Goal: Task Accomplishment & Management: Complete application form

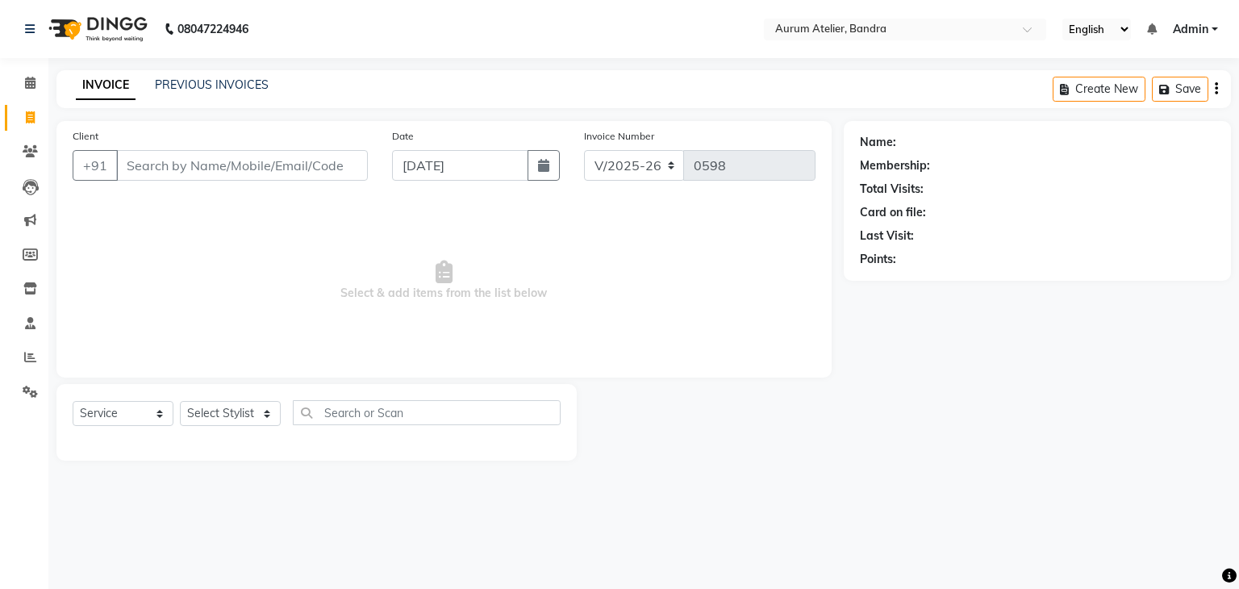
select select "7410"
select select "service"
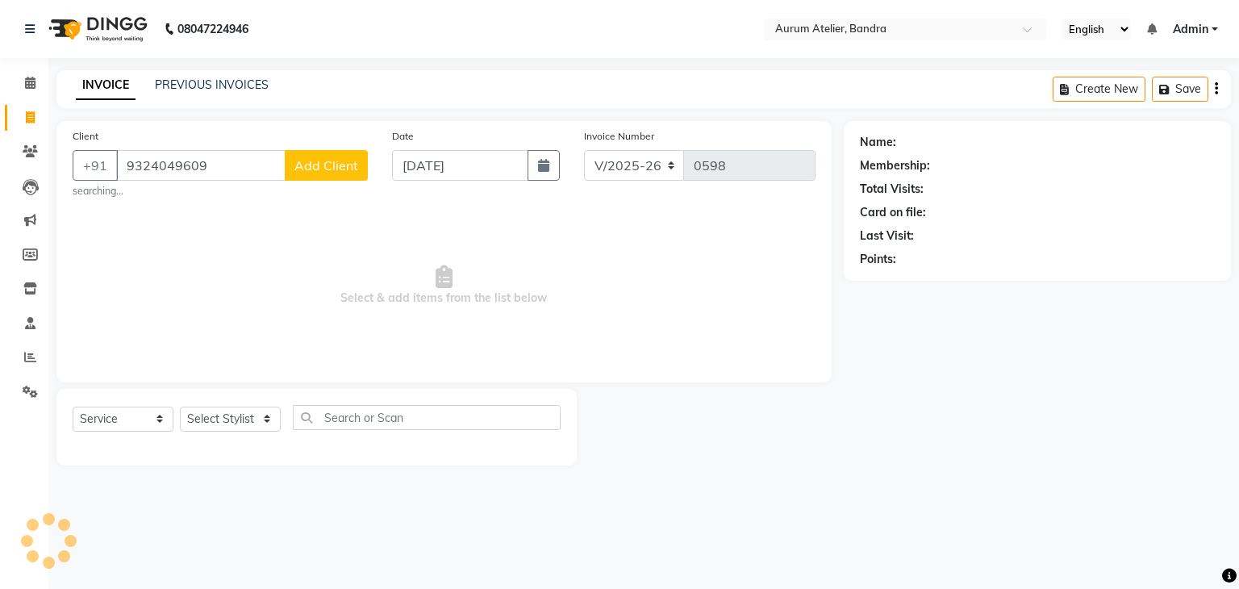
type input "9324049609"
click at [326, 160] on span "Add Client" at bounding box center [326, 165] width 64 height 16
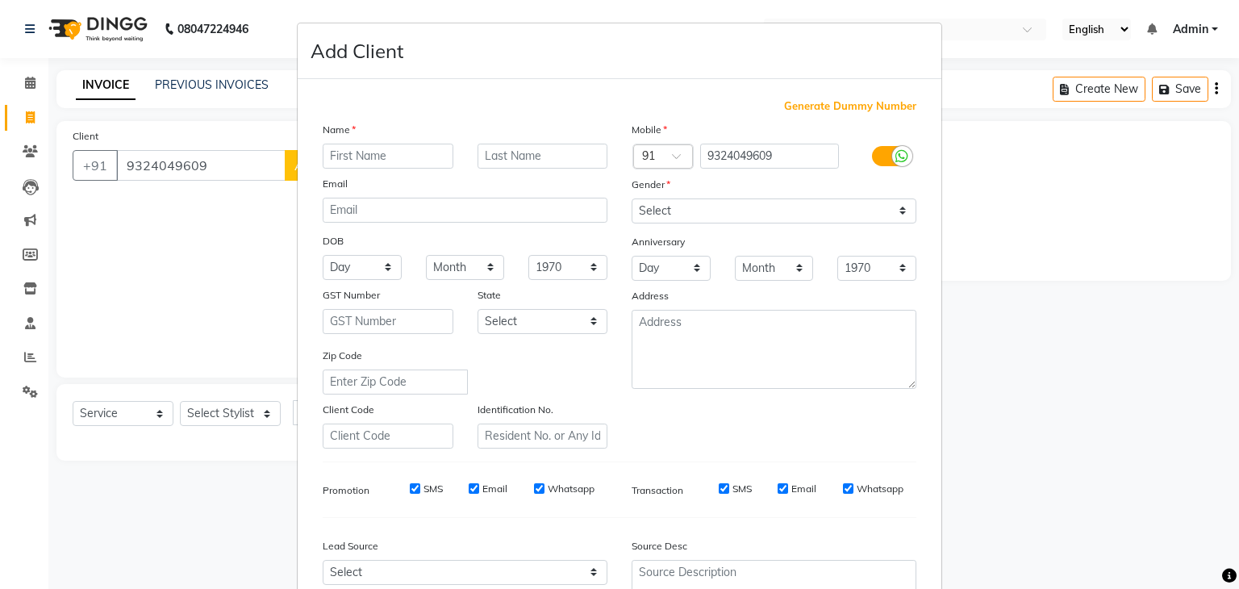
type input "n"
type input "NEHA"
click at [516, 163] on input "text" at bounding box center [542, 156] width 131 height 25
type input "RIYE"
click at [665, 207] on select "Select [DEMOGRAPHIC_DATA] [DEMOGRAPHIC_DATA] Other Prefer Not To Say" at bounding box center [773, 210] width 285 height 25
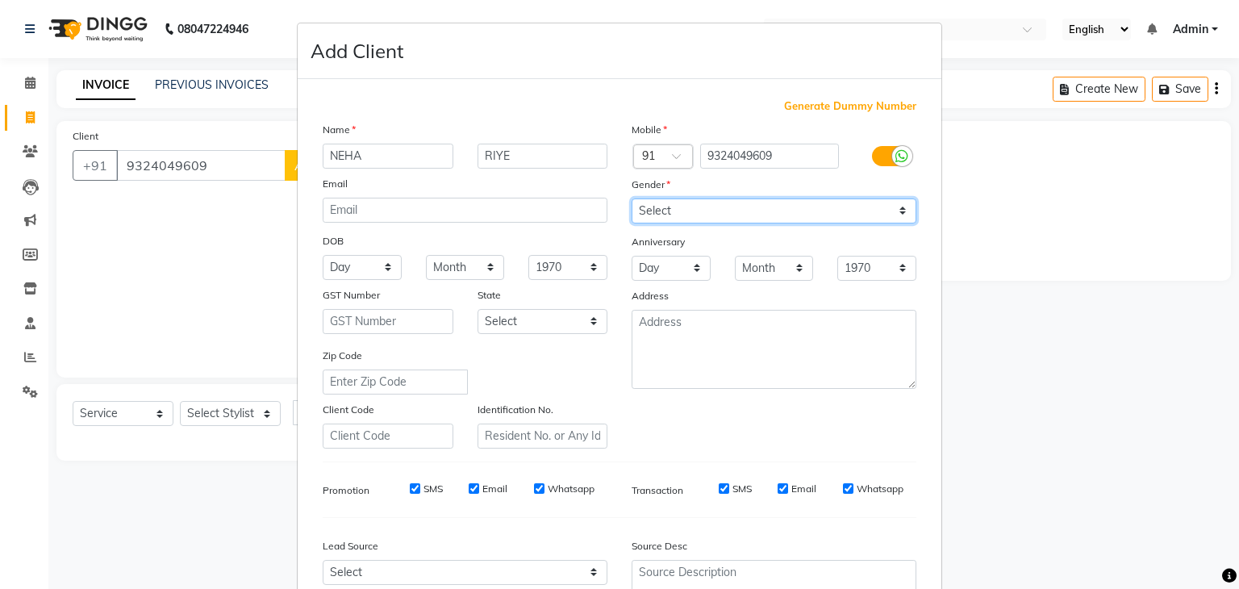
select select "[DEMOGRAPHIC_DATA]"
click at [631, 199] on select "Select [DEMOGRAPHIC_DATA] [DEMOGRAPHIC_DATA] Other Prefer Not To Say" at bounding box center [773, 210] width 285 height 25
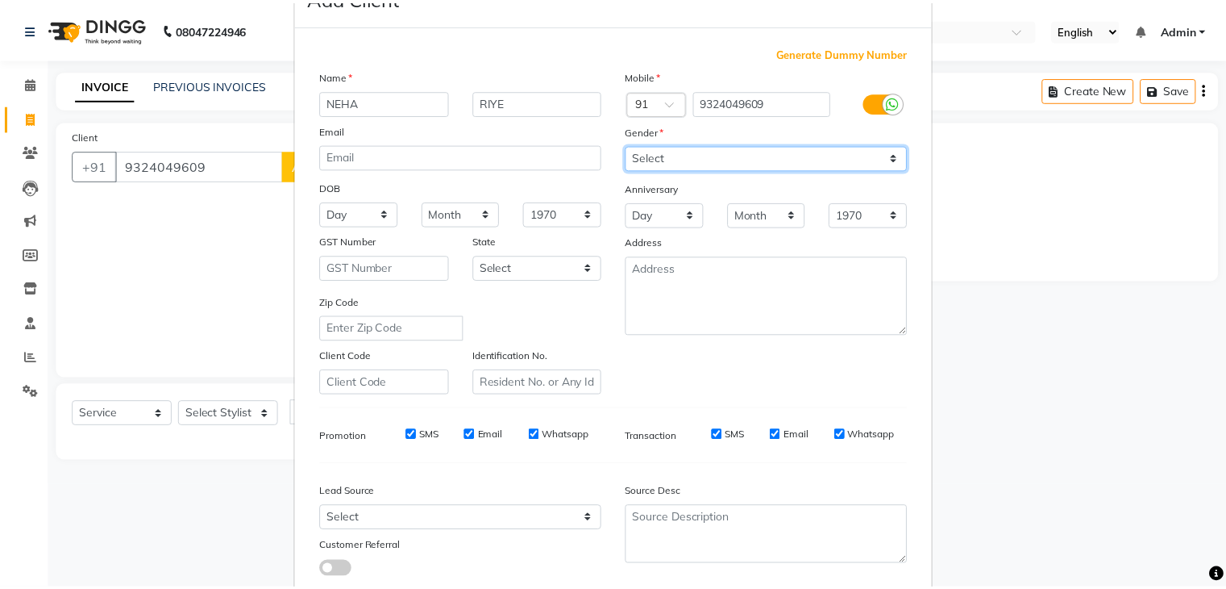
scroll to position [161, 0]
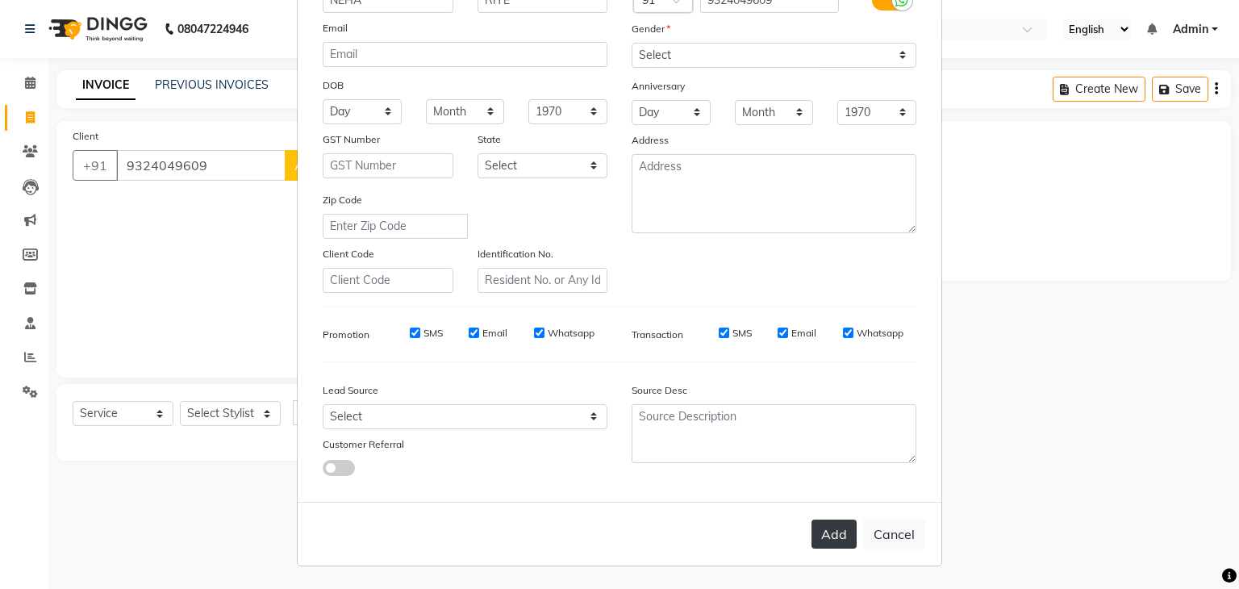
click at [819, 530] on button "Add" at bounding box center [833, 533] width 45 height 29
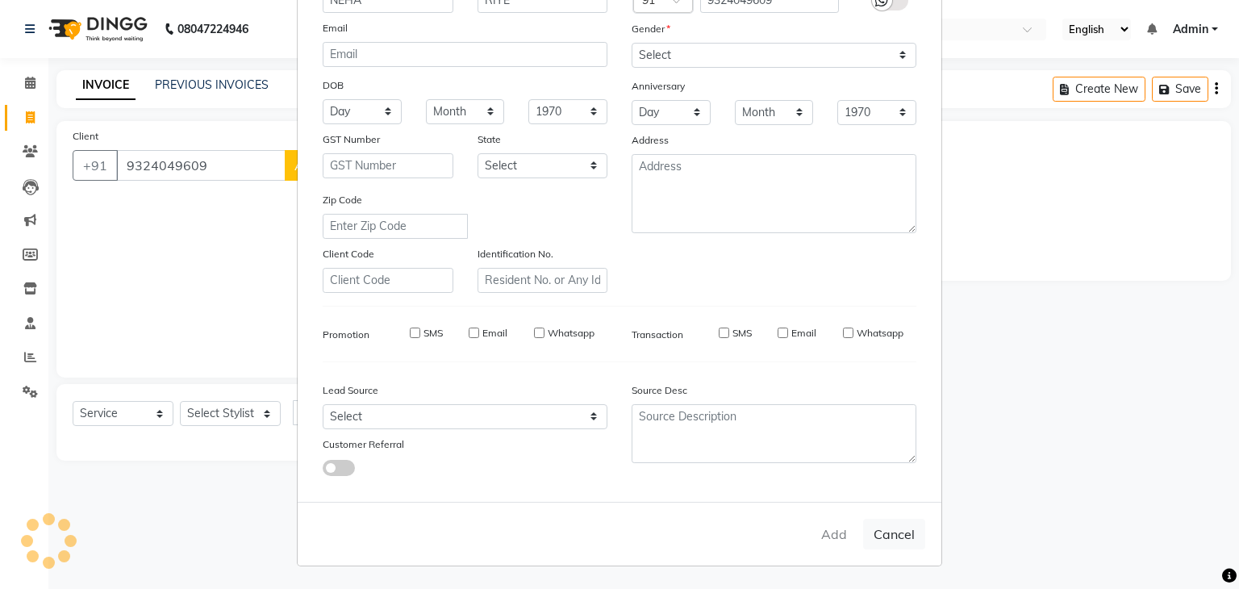
select select
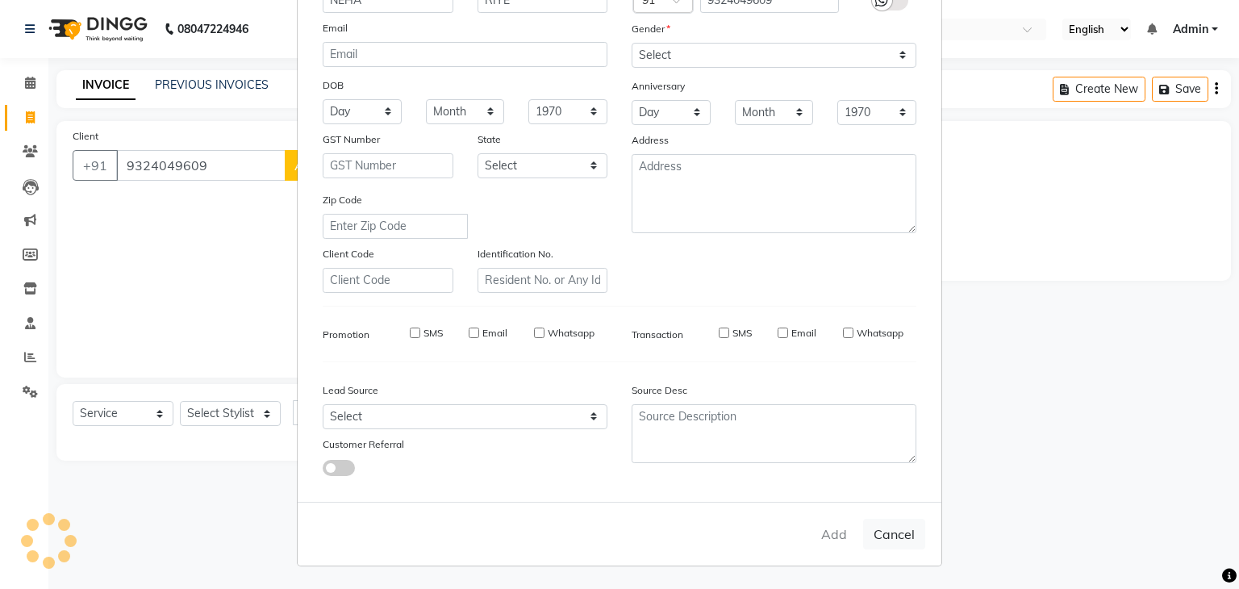
select select
checkbox input "false"
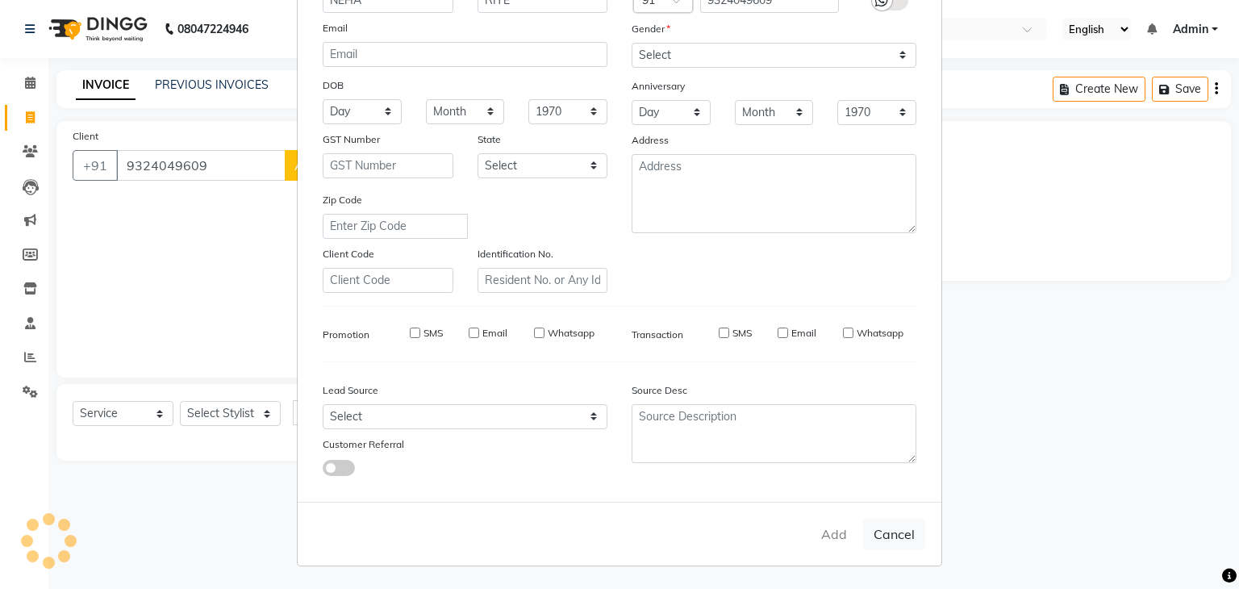
checkbox input "false"
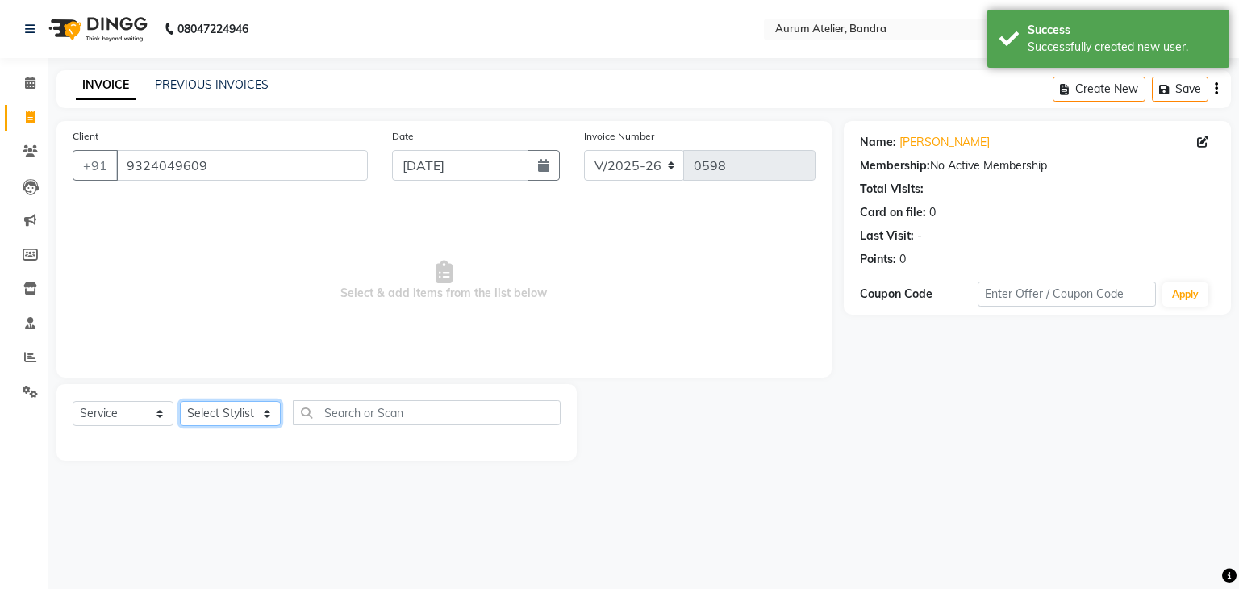
click at [216, 406] on select "Select Stylist [PERSON_NAME] chariya [PERSON_NAME] [PERSON_NAME] [PERSON_NAME] …" at bounding box center [230, 413] width 101 height 25
select select "73211"
click at [180, 402] on select "Select Stylist [PERSON_NAME] chariya [PERSON_NAME] [PERSON_NAME] [PERSON_NAME] …" at bounding box center [230, 413] width 101 height 25
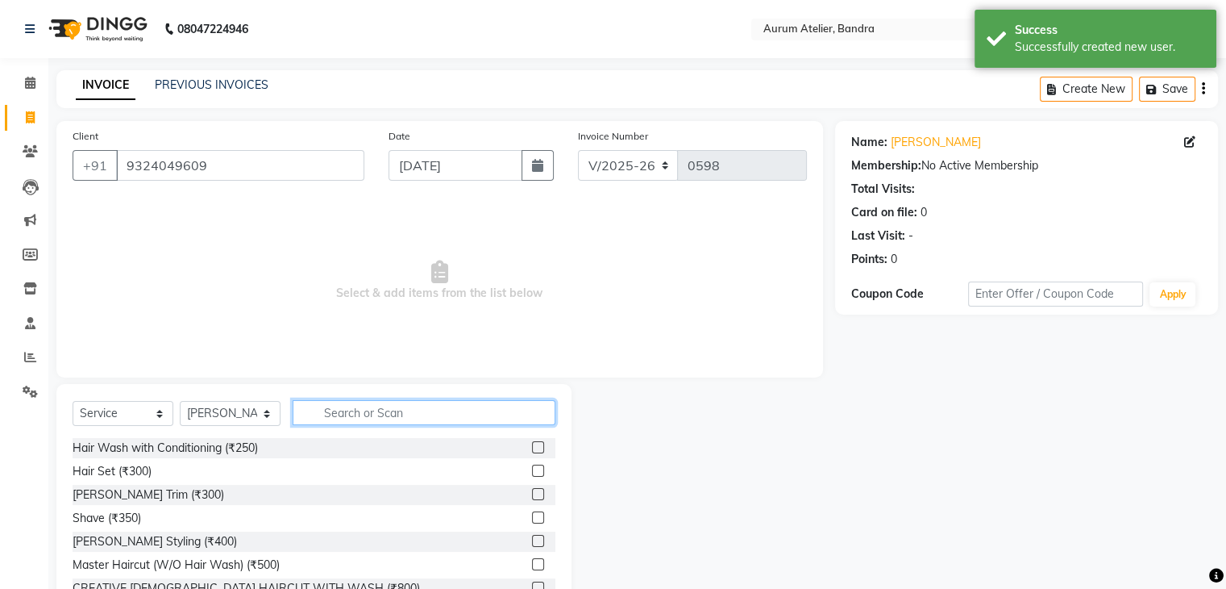
click at [348, 413] on input "text" at bounding box center [424, 412] width 263 height 25
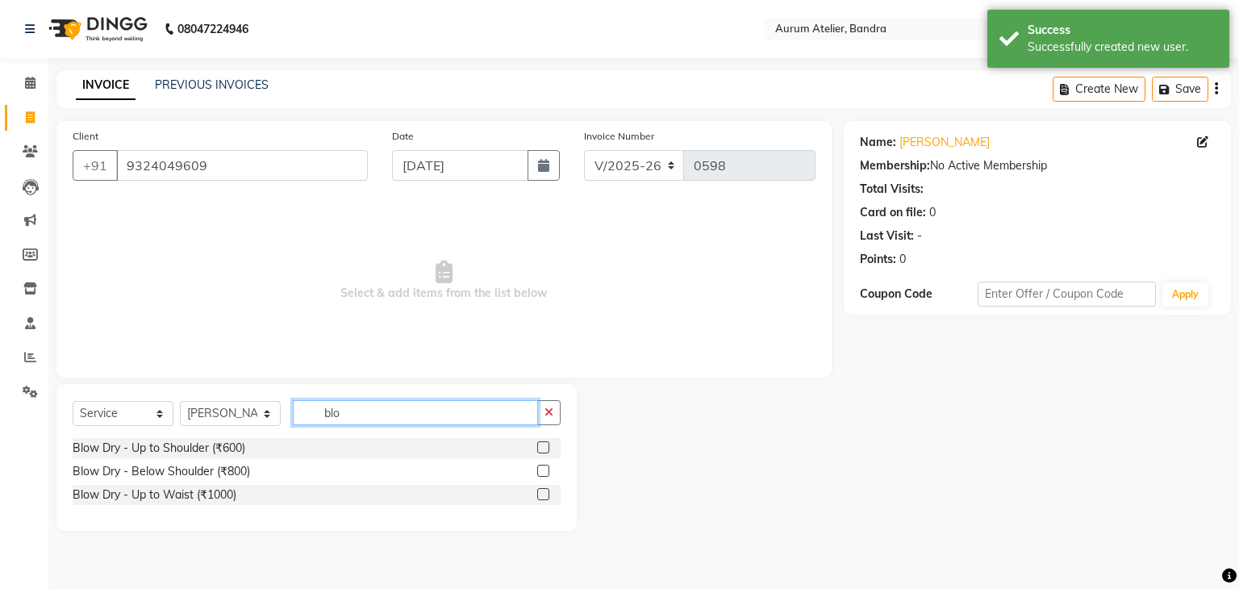
type input "blo"
click at [543, 452] on label at bounding box center [543, 447] width 12 height 12
click at [543, 452] on input "checkbox" at bounding box center [542, 448] width 10 height 10
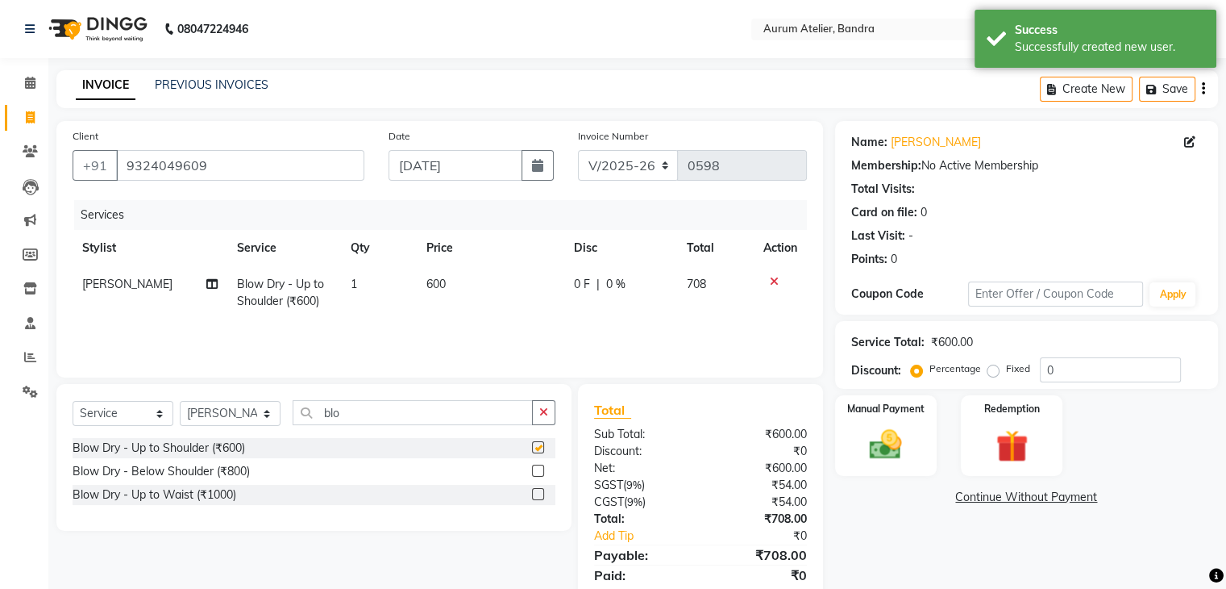
checkbox input "false"
click at [458, 281] on td "600" at bounding box center [491, 292] width 148 height 53
select select "73211"
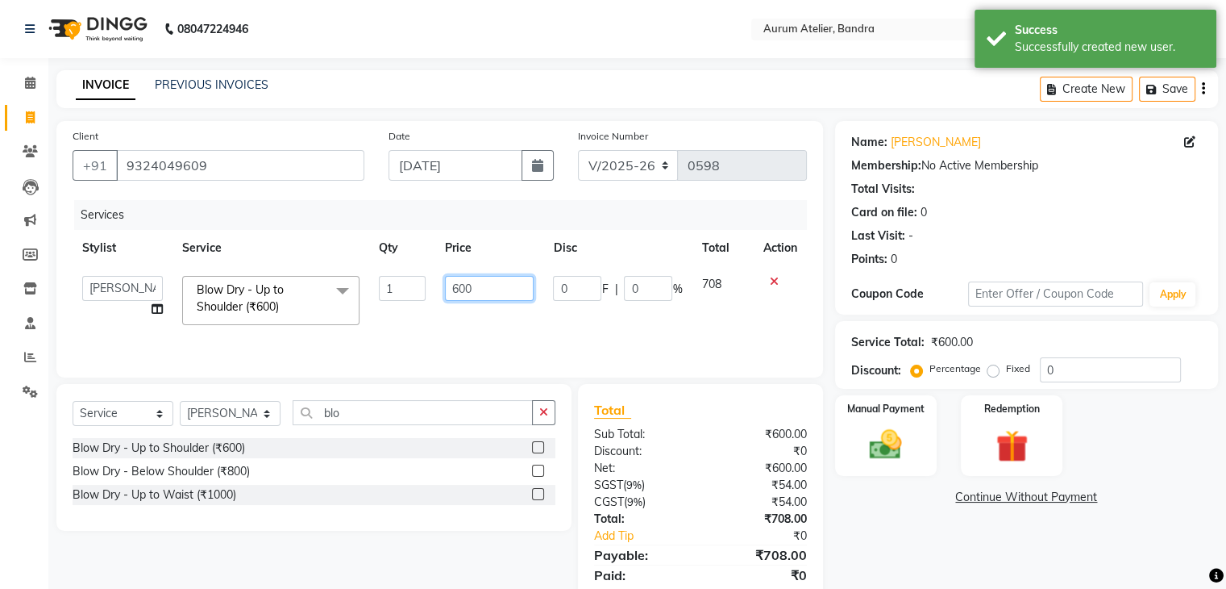
click at [490, 289] on input "600" at bounding box center [489, 288] width 89 height 25
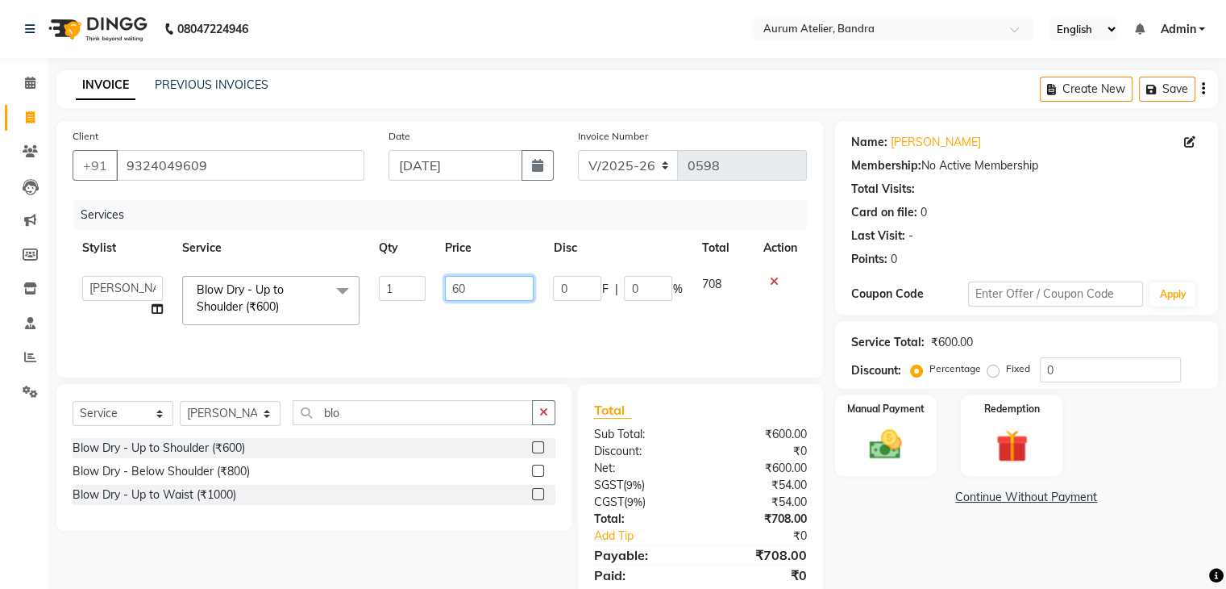
type input "6"
type input "500"
click at [500, 325] on div "Services Stylist Service Qty Price Disc Total Action [PERSON_NAME] chariya [PER…" at bounding box center [440, 280] width 735 height 161
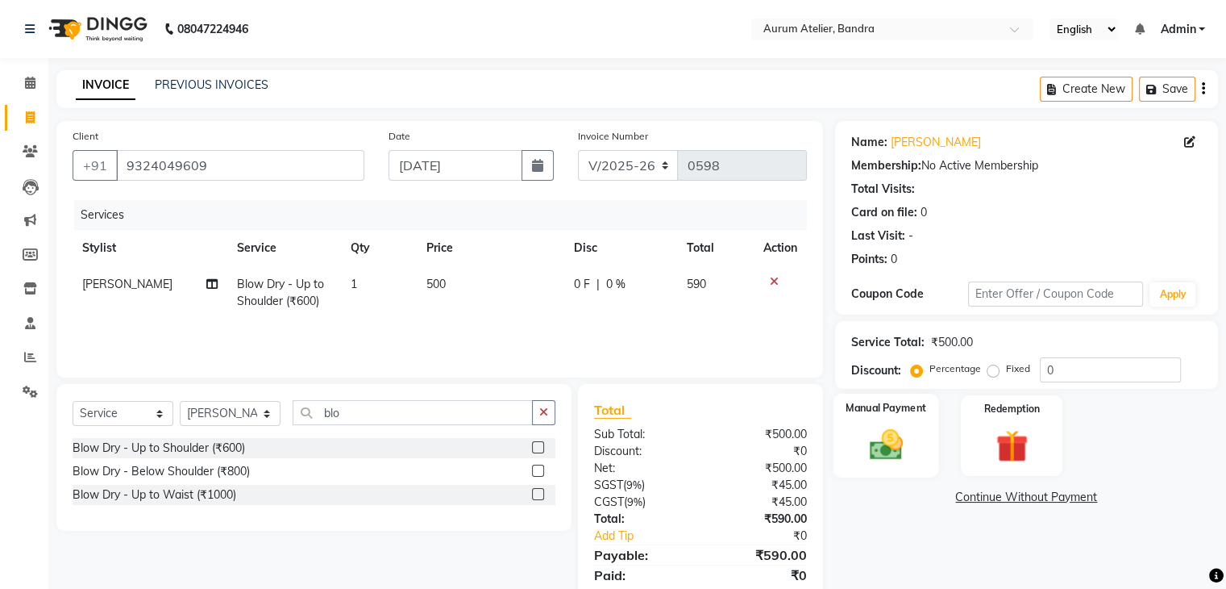
click at [890, 447] on img at bounding box center [886, 445] width 54 height 39
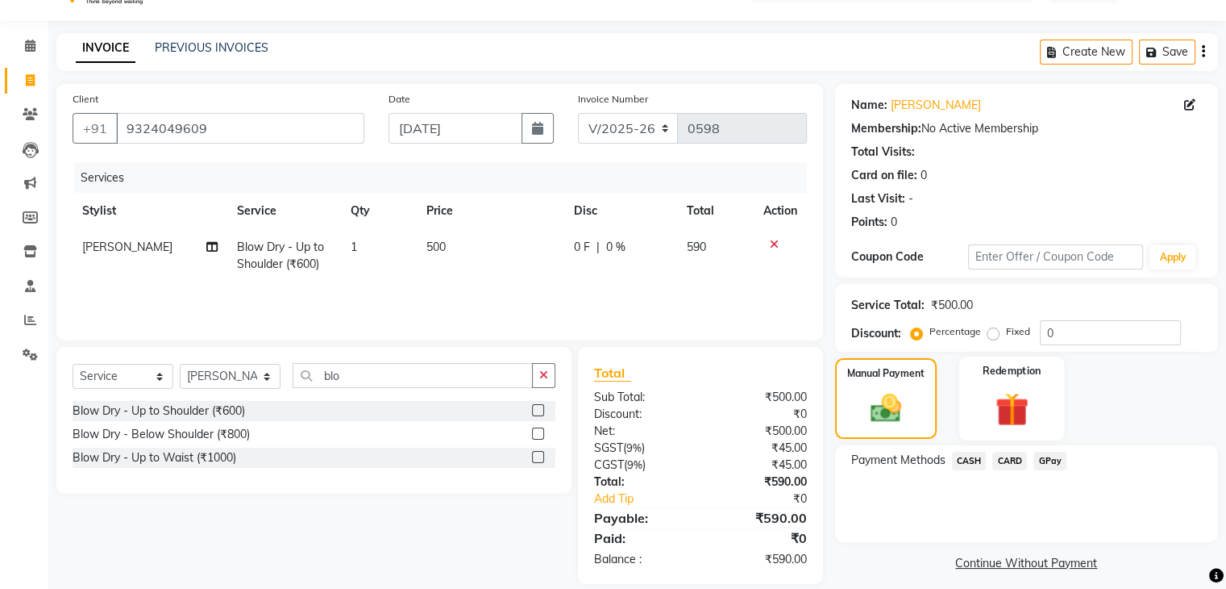
scroll to position [57, 0]
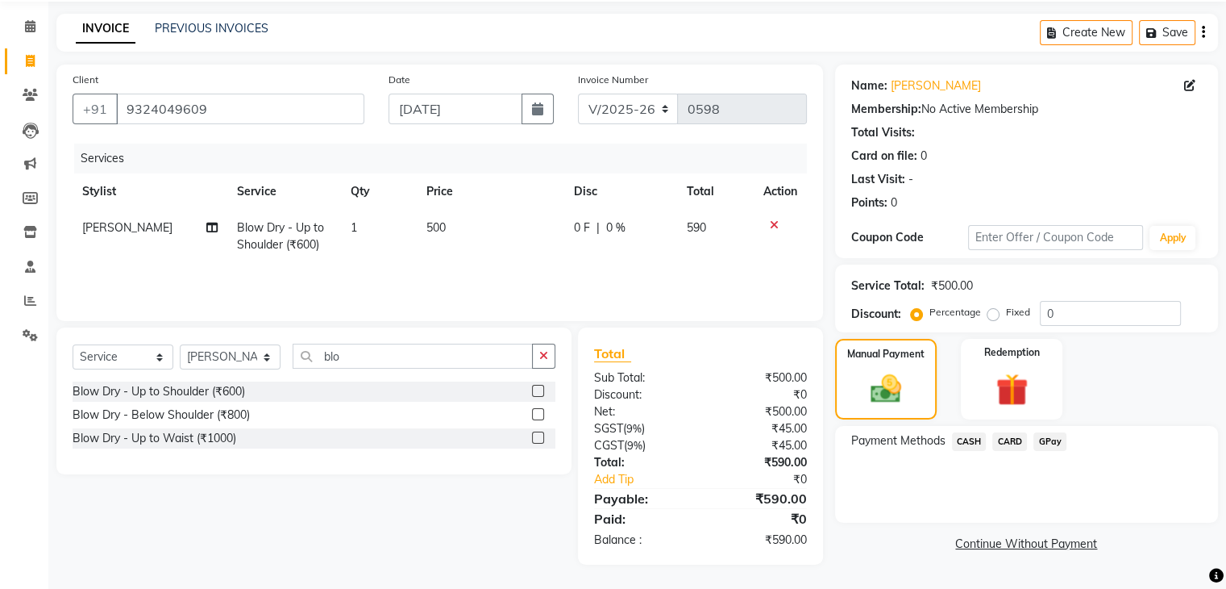
click at [1045, 436] on span "GPay" at bounding box center [1050, 441] width 33 height 19
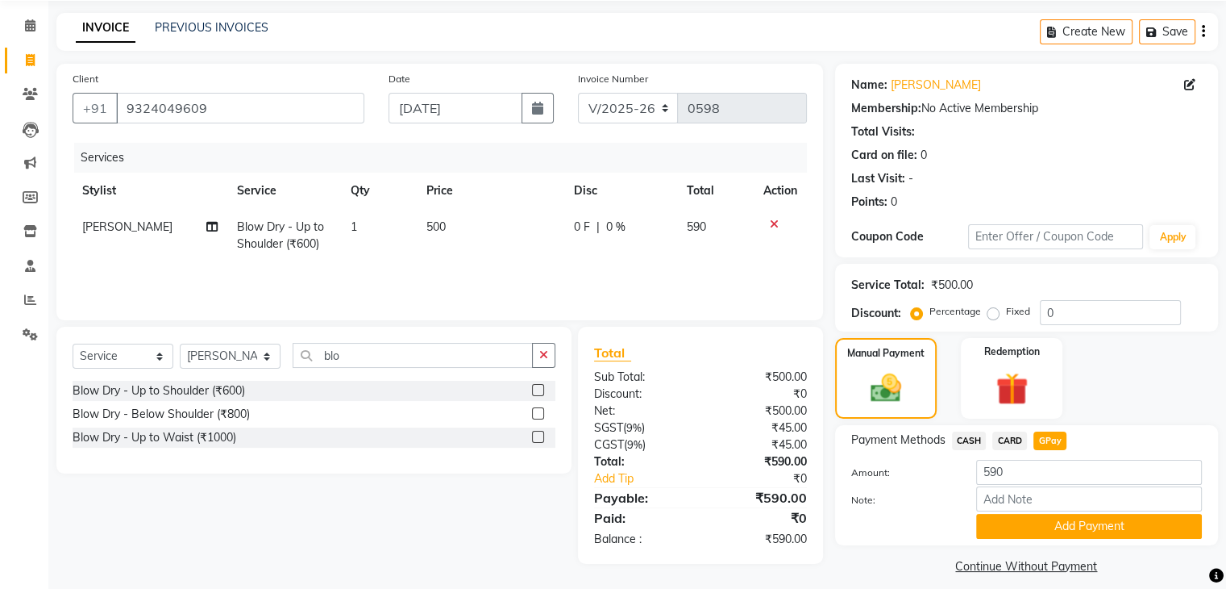
scroll to position [72, 0]
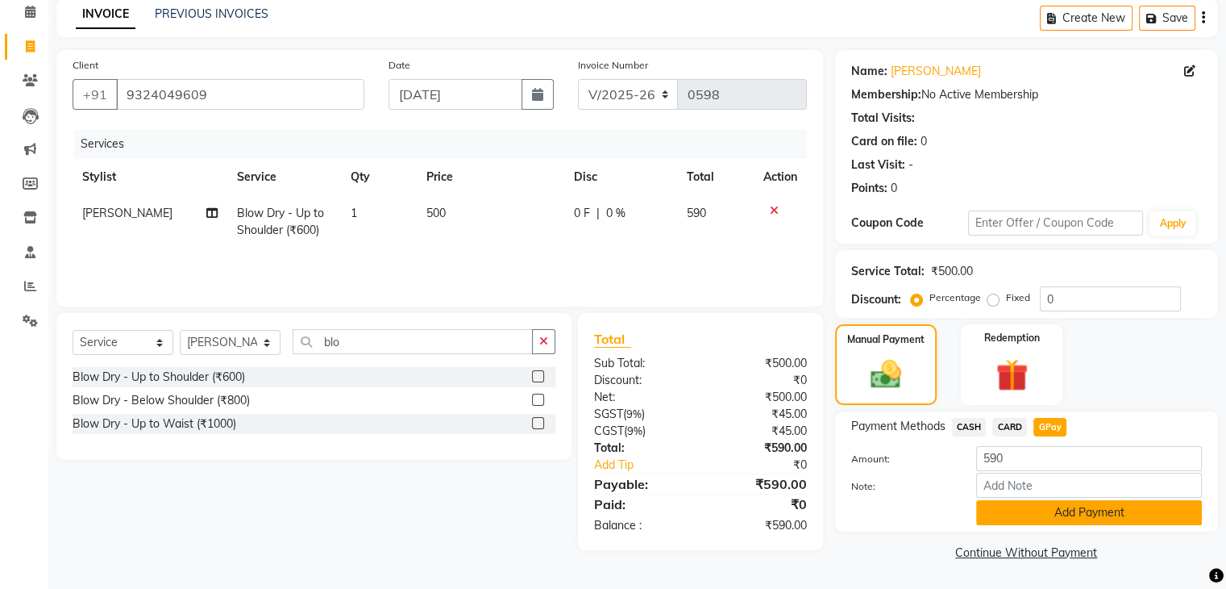
click at [1027, 515] on button "Add Payment" at bounding box center [1089, 512] width 226 height 25
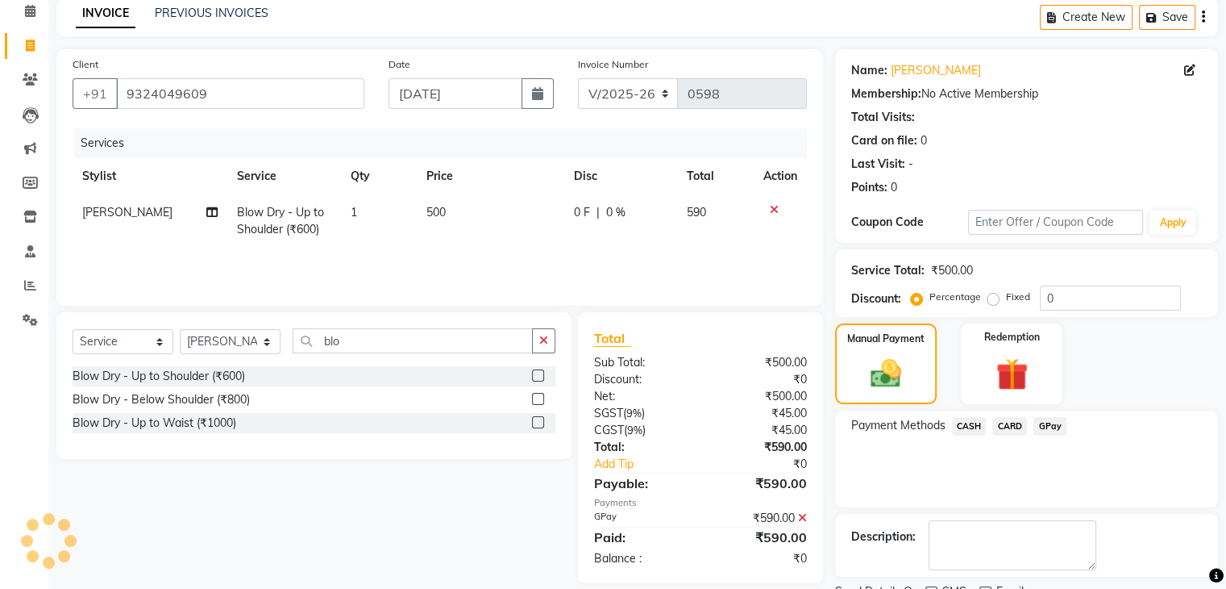
scroll to position [138, 0]
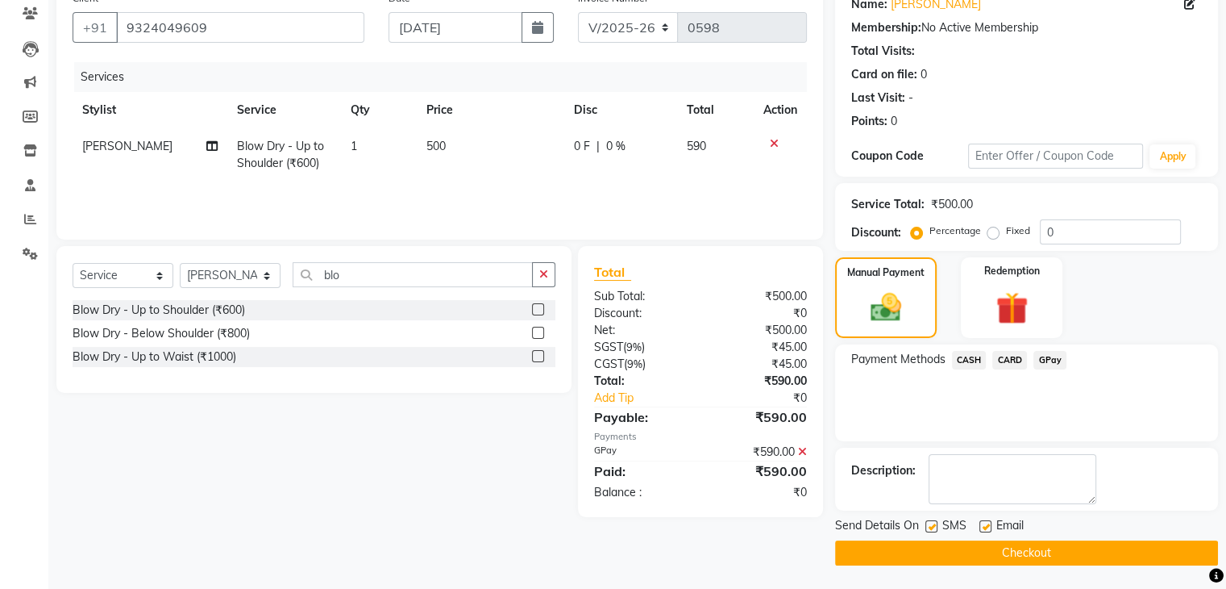
click at [1037, 546] on button "Checkout" at bounding box center [1026, 552] width 383 height 25
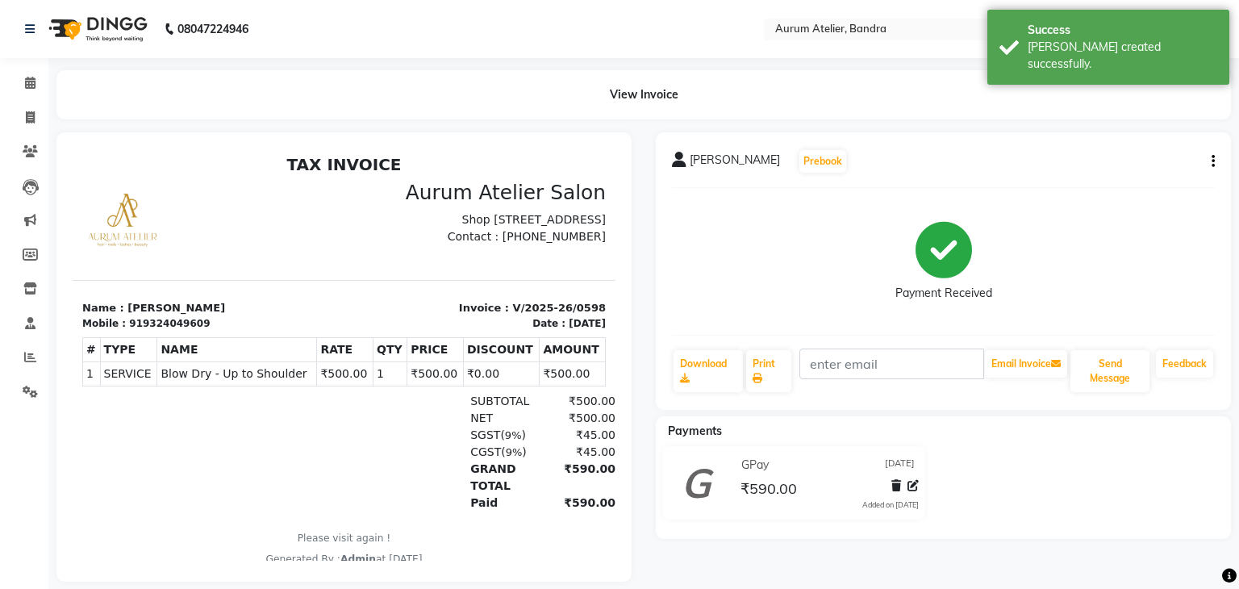
select select "7410"
select select "service"
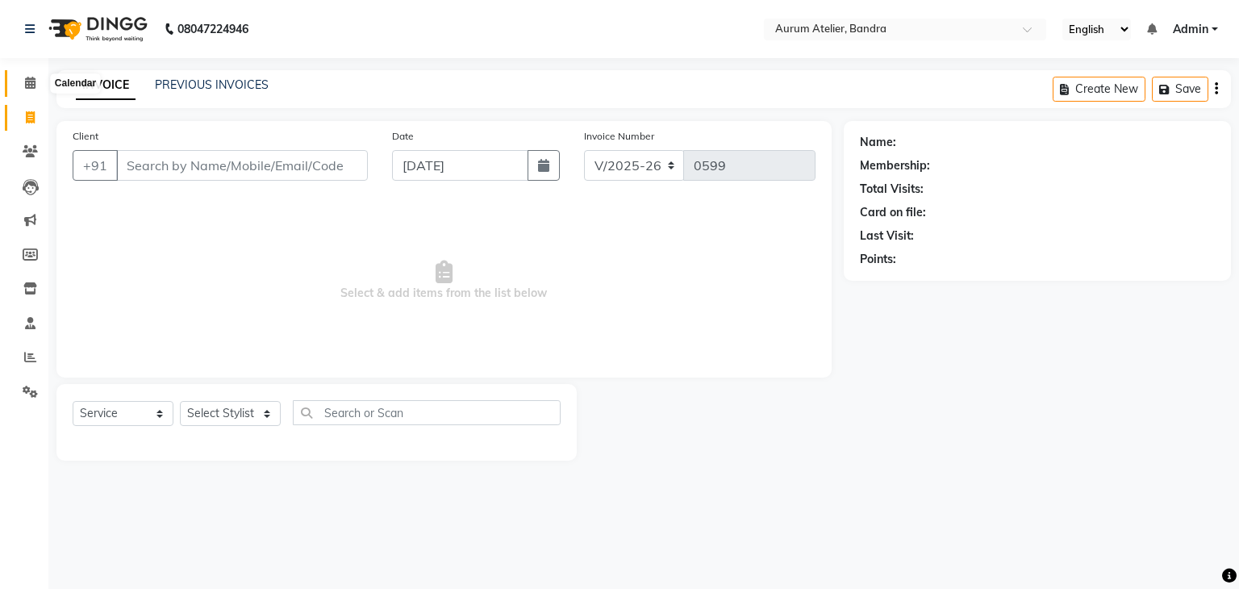
click at [24, 76] on span at bounding box center [30, 83] width 28 height 19
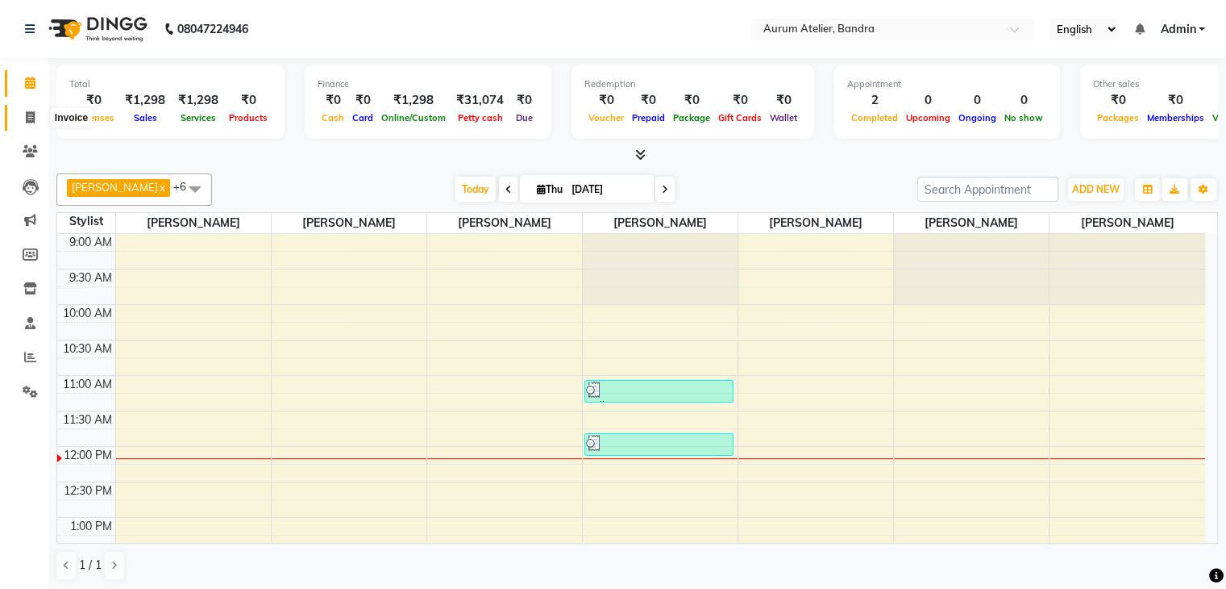
click at [28, 116] on icon at bounding box center [30, 117] width 9 height 12
select select "service"
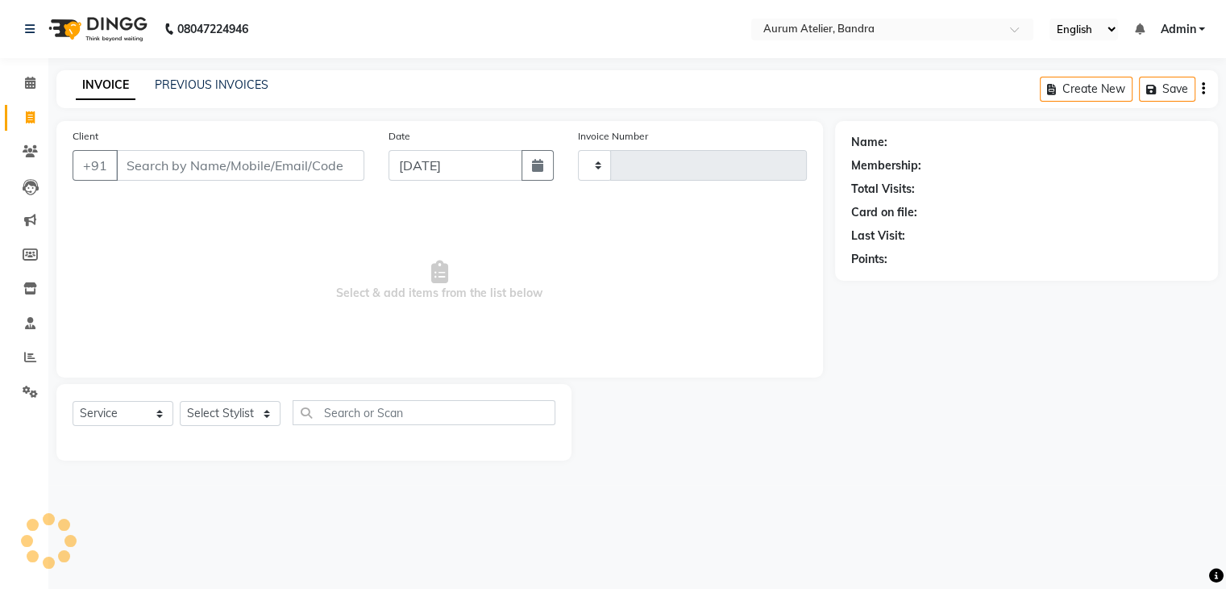
type input "0599"
select select "7410"
